Goal: Entertainment & Leisure: Consume media (video, audio)

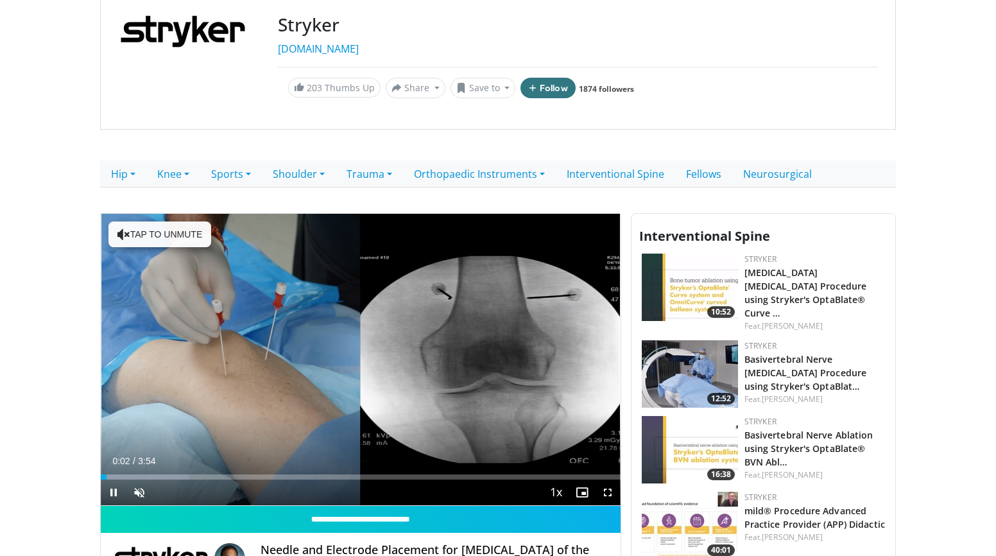
scroll to position [160, 0]
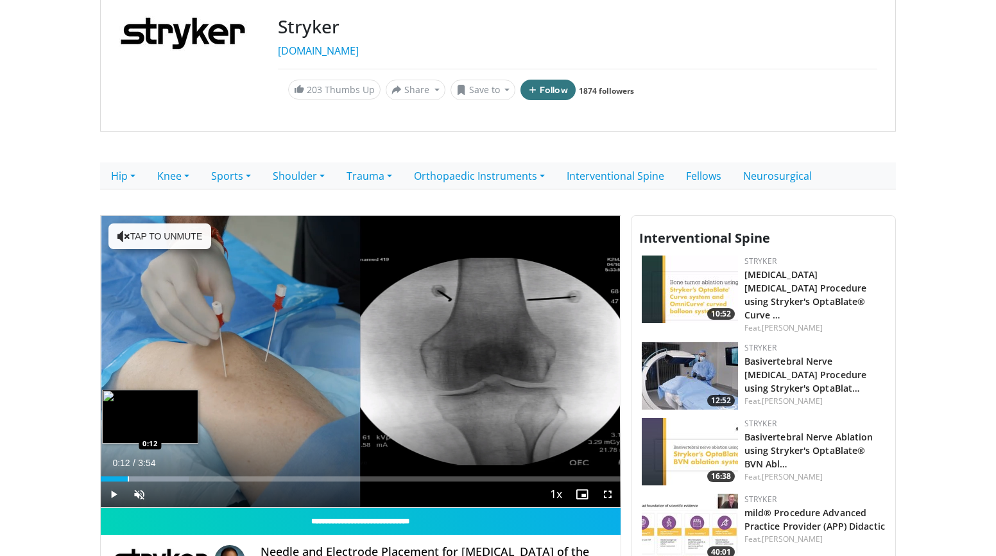
click at [128, 478] on div "Progress Bar" at bounding box center [128, 478] width 1 height 5
click at [144, 480] on div "Progress Bar" at bounding box center [144, 478] width 1 height 5
click at [159, 480] on div "Loaded : 29.55% 0:19 0:19" at bounding box center [361, 478] width 520 height 5
click at [164, 480] on div "Progress Bar" at bounding box center [164, 478] width 1 height 5
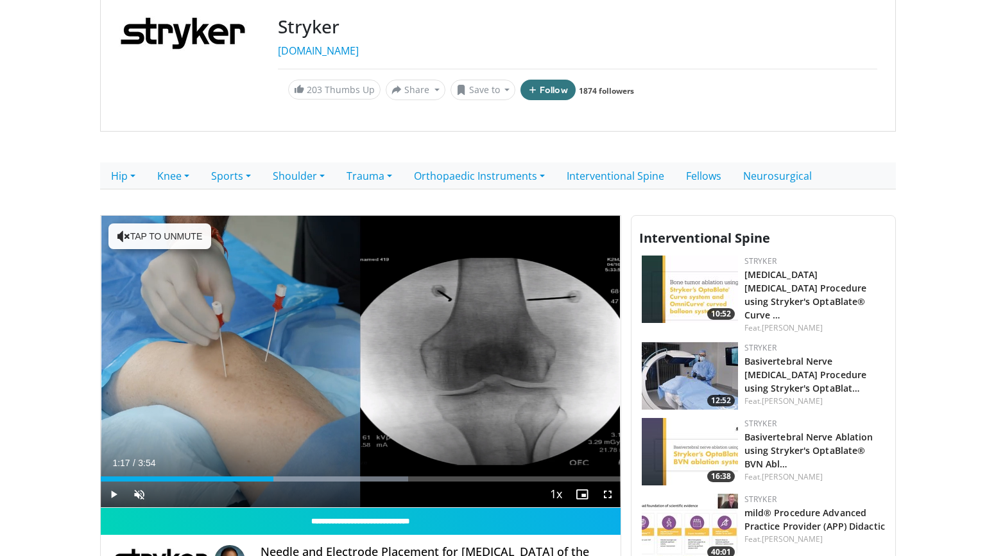
drag, startPoint x: 166, startPoint y: 480, endPoint x: 281, endPoint y: 485, distance: 114.4
click at [281, 485] on div "Current Time 1:17 / Duration 3:54 Play Skip Backward Skip Forward Unmute Loaded…" at bounding box center [361, 494] width 520 height 26
drag, startPoint x: 307, startPoint y: 476, endPoint x: 353, endPoint y: 481, distance: 45.9
click at [352, 481] on div "Current Time 1:53 / Duration 3:54 Play Skip Backward Skip Forward Unmute Loaded…" at bounding box center [361, 494] width 520 height 26
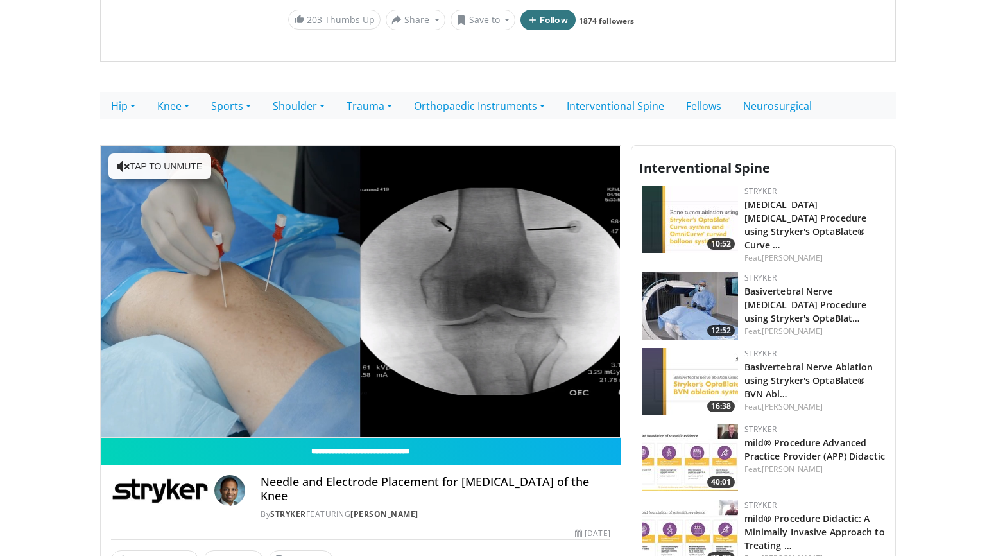
scroll to position [234, 0]
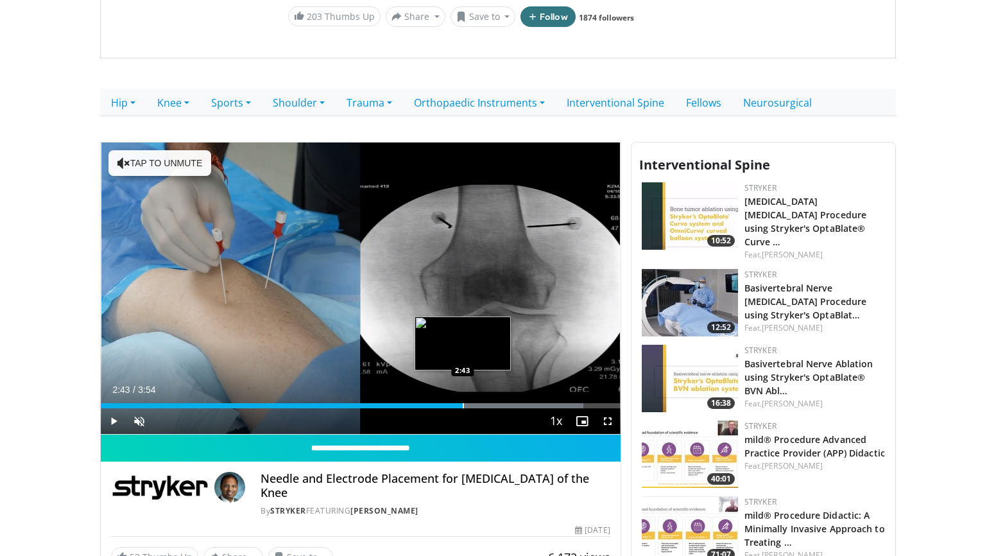
drag, startPoint x: 372, startPoint y: 407, endPoint x: 467, endPoint y: 408, distance: 95.0
click at [464, 408] on div "Progress Bar" at bounding box center [463, 405] width 1 height 5
click at [481, 410] on div "Current Time 2:46 / Duration 3:54 Pause Skip Backward Skip Forward Unmute Loade…" at bounding box center [361, 421] width 520 height 26
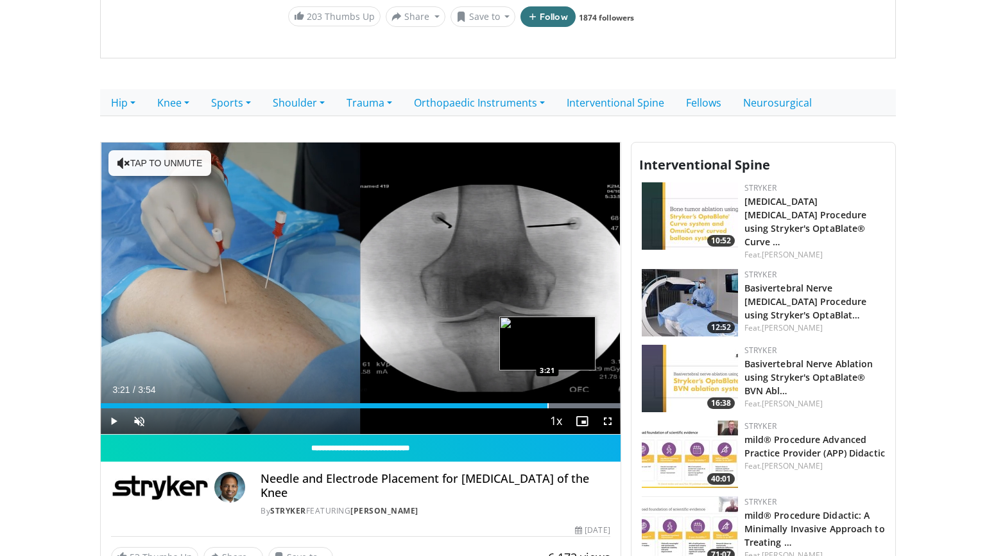
drag, startPoint x: 486, startPoint y: 405, endPoint x: 547, endPoint y: 405, distance: 61.0
click at [548, 405] on div "Progress Bar" at bounding box center [548, 405] width 1 height 5
click at [112, 421] on span "Video Player" at bounding box center [114, 421] width 26 height 26
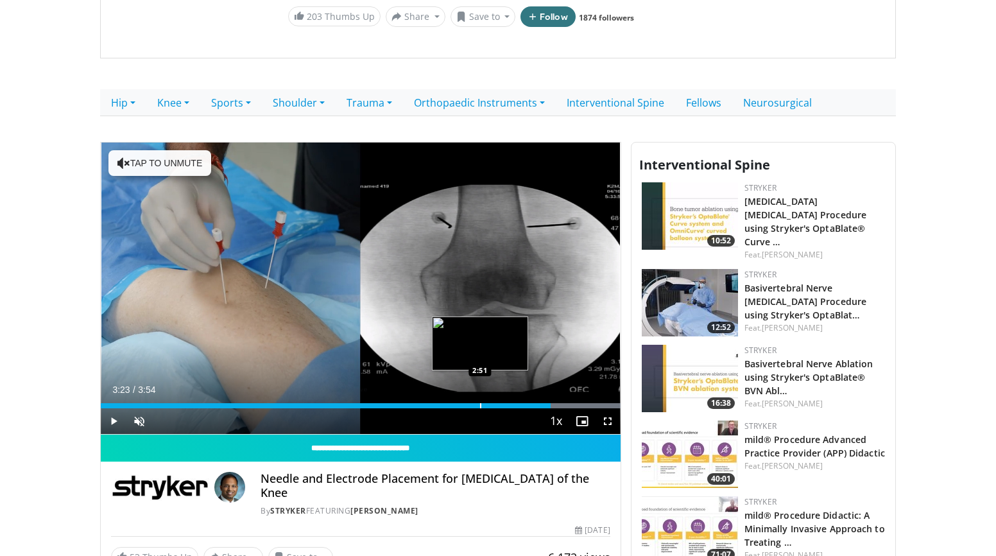
drag, startPoint x: 417, startPoint y: 410, endPoint x: 489, endPoint y: 407, distance: 71.3
click at [489, 408] on div "Current Time 3:23 / Duration 3:54 Play Skip Backward Skip Forward Unmute Loaded…" at bounding box center [361, 421] width 520 height 26
click at [440, 409] on div "Current Time 3:23 / Duration 3:54 Play Skip Backward Skip Forward Unmute Loaded…" at bounding box center [361, 421] width 520 height 26
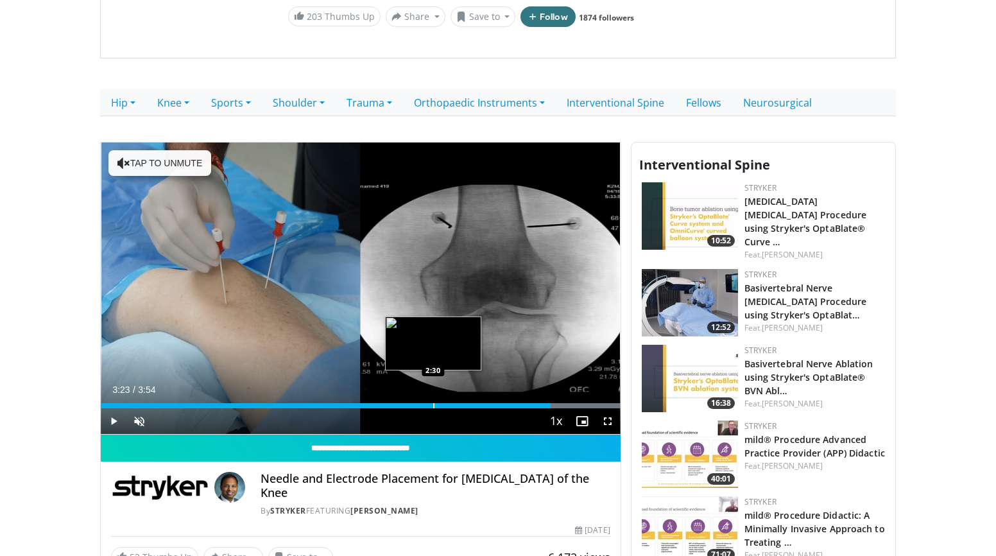
click at [422, 396] on div "Loaded : 100.00% 3:23 2:30" at bounding box center [361, 402] width 520 height 12
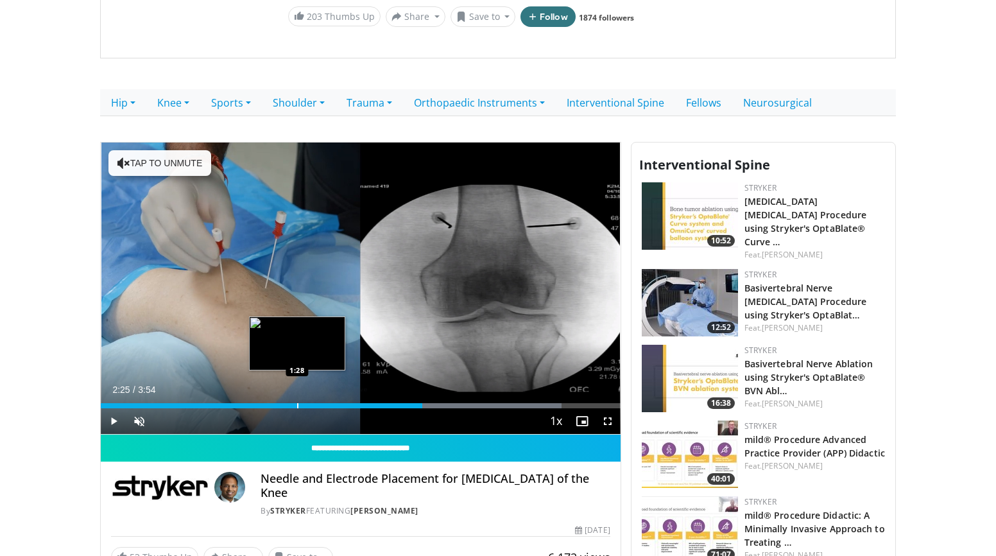
click at [298, 406] on div "Progress Bar" at bounding box center [297, 405] width 1 height 5
click at [298, 406] on div "Progress Bar" at bounding box center [298, 405] width 1 height 5
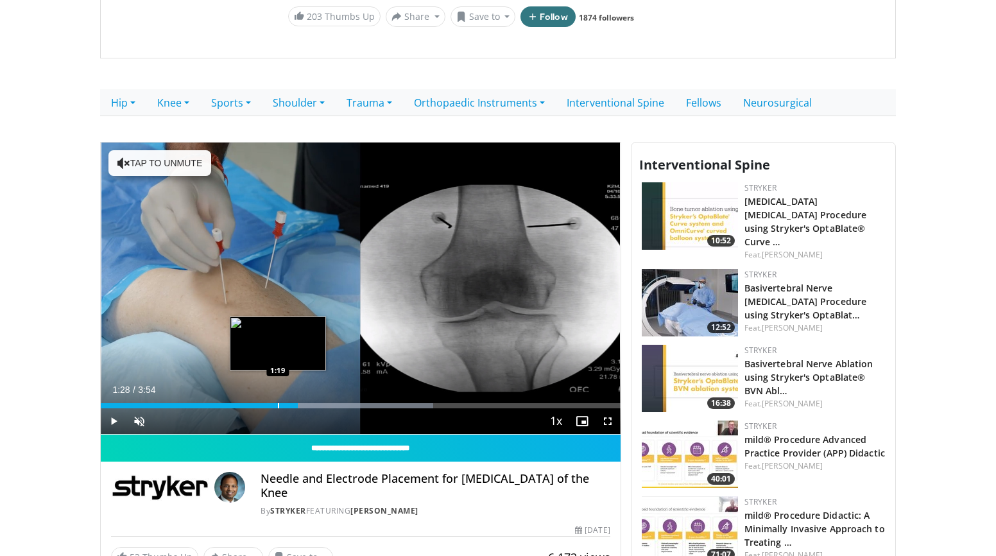
click at [275, 408] on div "Loaded : 63.96% 1:28 1:19" at bounding box center [361, 405] width 520 height 5
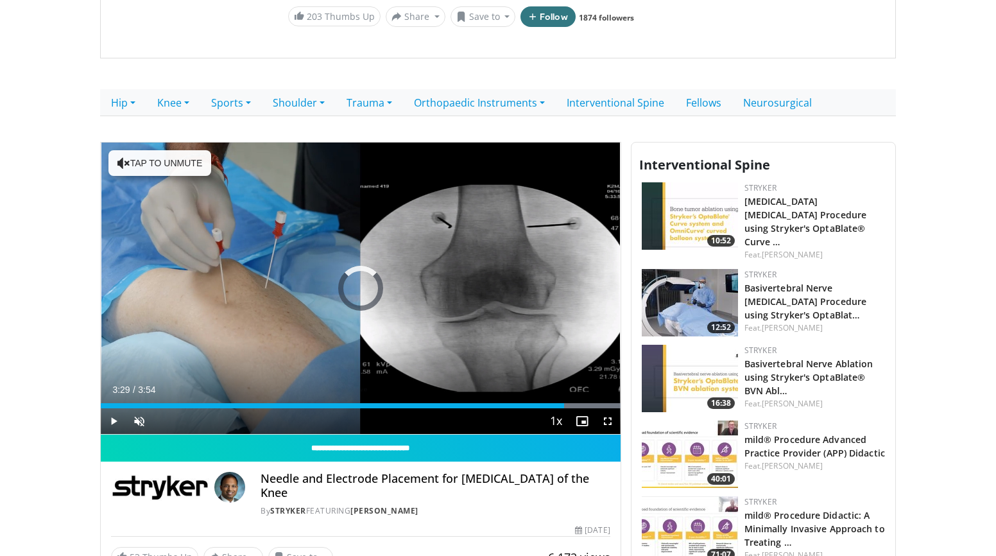
drag, startPoint x: 365, startPoint y: 405, endPoint x: 567, endPoint y: 394, distance: 202.5
click at [565, 396] on div "Loaded : 100.00% 3:29 3:29" at bounding box center [361, 402] width 520 height 12
